Goal: Communication & Community: Answer question/provide support

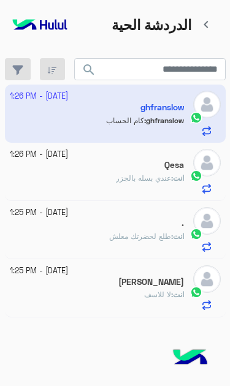
click at [91, 103] on app-inbox-user "4 October - 1:26 PM ghfranslow ghfranslow : كام الحساب" at bounding box center [115, 114] width 220 height 58
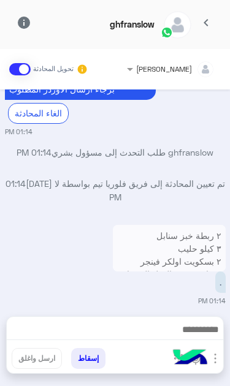
scroll to position [262, 0]
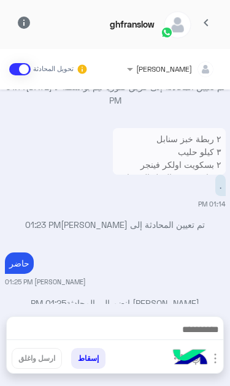
click at [208, 24] on span "chevron_left" at bounding box center [205, 22] width 15 height 15
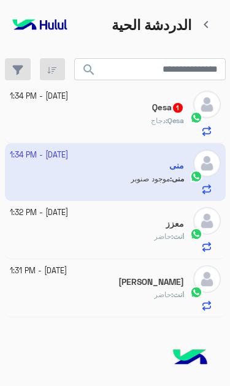
click at [148, 289] on div "انت : حاضر" at bounding box center [97, 299] width 174 height 21
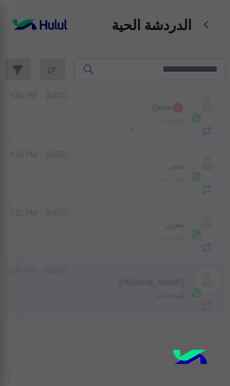
scroll to position [497, 0]
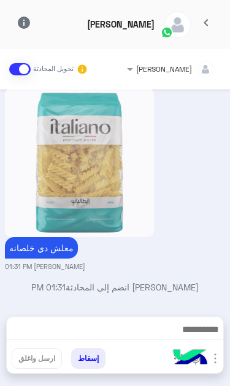
click at [211, 363] on img at bounding box center [189, 358] width 43 height 43
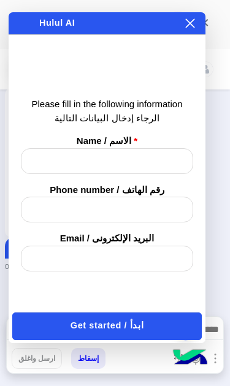
click at [189, 24] on icon at bounding box center [190, 23] width 9 height 9
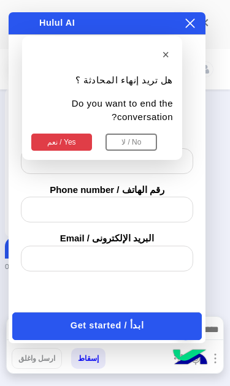
click at [51, 134] on button "نعم / Yes" at bounding box center [61, 142] width 61 height 17
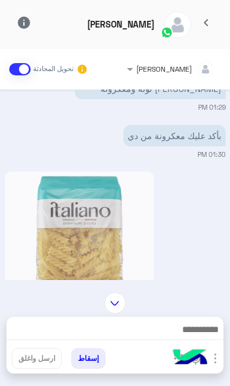
scroll to position [412, 0]
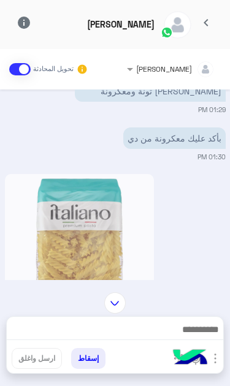
click at [66, 232] on img at bounding box center [79, 248] width 149 height 149
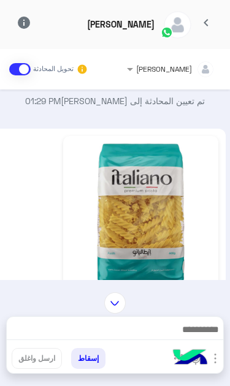
scroll to position [145, 0]
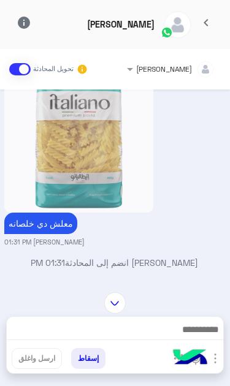
click at [215, 359] on img "button" at bounding box center [215, 358] width 15 height 15
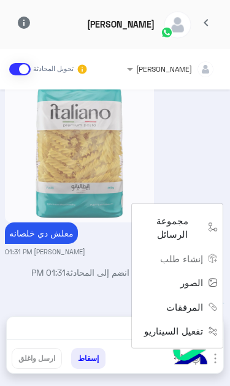
scroll to position [497, 0]
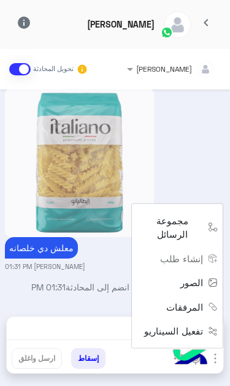
click at [184, 295] on button "الصور" at bounding box center [196, 282] width 52 height 24
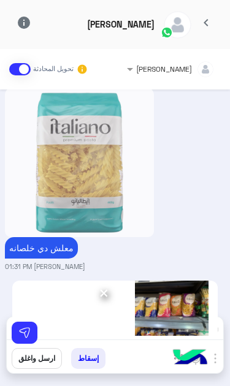
click at [28, 322] on button at bounding box center [25, 333] width 26 height 22
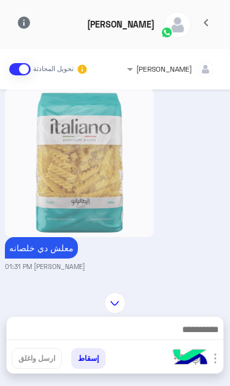
scroll to position [497, 1]
